Goal: Check status: Check status

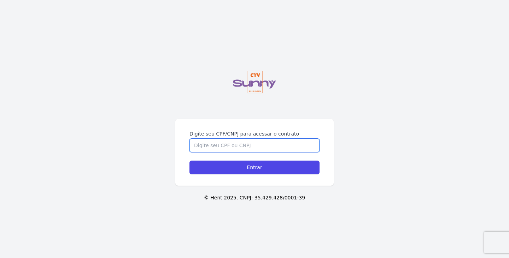
click at [256, 149] on input "Digite seu CPF/CNPJ para acessar o contrato" at bounding box center [254, 145] width 130 height 13
type input "05871246796"
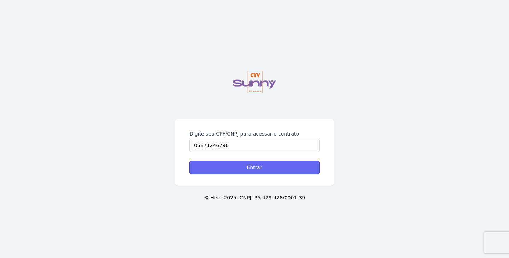
click at [265, 166] on input "Entrar" at bounding box center [254, 168] width 130 height 14
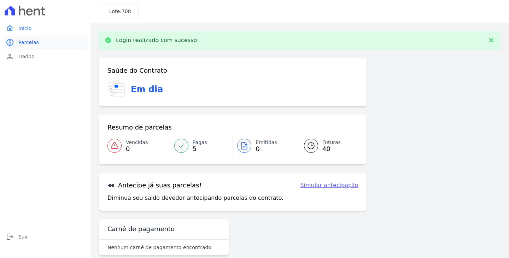
click at [38, 45] on link "paid Parcelas" at bounding box center [45, 42] width 85 height 14
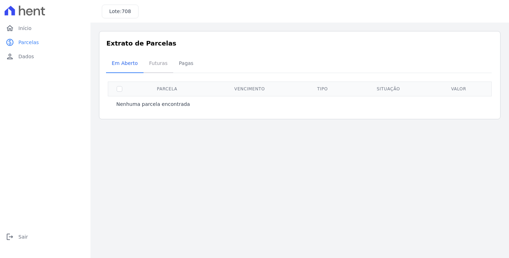
click at [152, 63] on span "Futuras" at bounding box center [158, 63] width 27 height 14
click at [152, 65] on span "Futuras" at bounding box center [158, 63] width 27 height 14
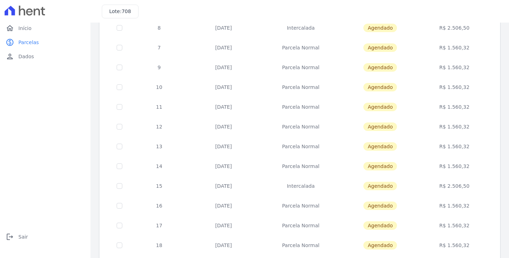
scroll to position [275, 0]
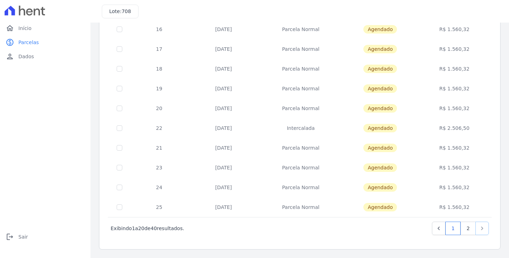
click at [478, 227] on icon "Next" at bounding box center [481, 228] width 7 height 7
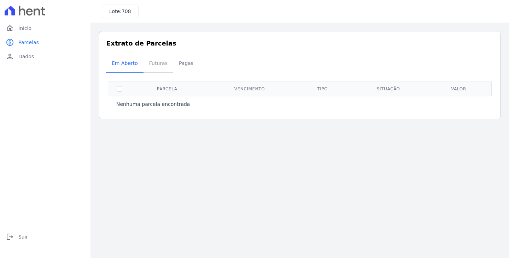
click at [159, 65] on span "Futuras" at bounding box center [158, 63] width 27 height 14
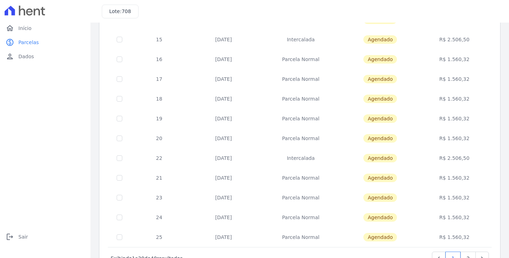
scroll to position [275, 0]
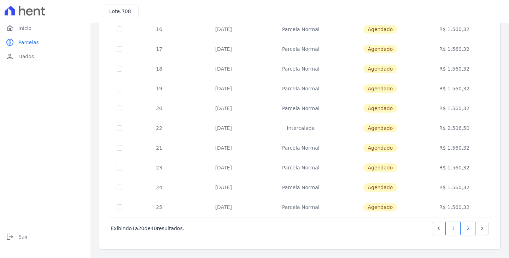
click at [465, 226] on link "2" at bounding box center [467, 228] width 15 height 13
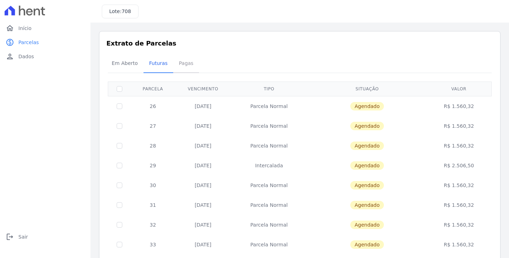
click at [183, 61] on span "Pagas" at bounding box center [186, 63] width 23 height 14
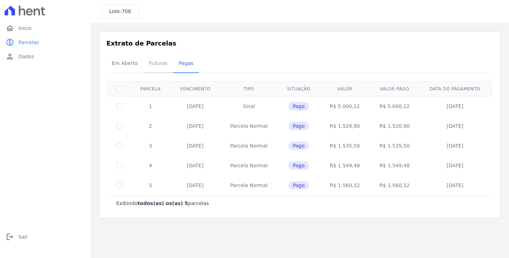
click at [154, 64] on span "Futuras" at bounding box center [158, 63] width 27 height 14
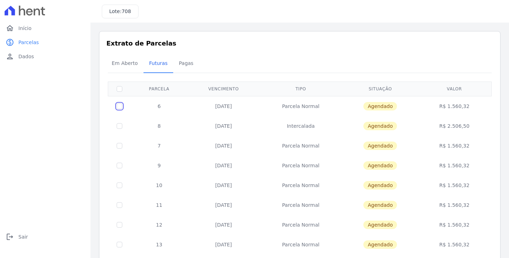
click at [121, 106] on input "checkbox" at bounding box center [120, 107] width 6 height 6
checkbox input "true"
click at [120, 127] on input "checkbox" at bounding box center [120, 126] width 6 height 6
checkbox input "true"
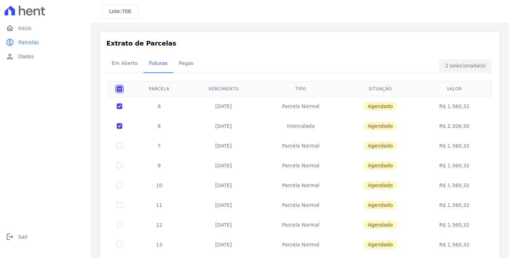
click at [121, 89] on input "checkbox" at bounding box center [120, 89] width 6 height 6
checkbox input "false"
